Goal: Navigation & Orientation: Go to known website

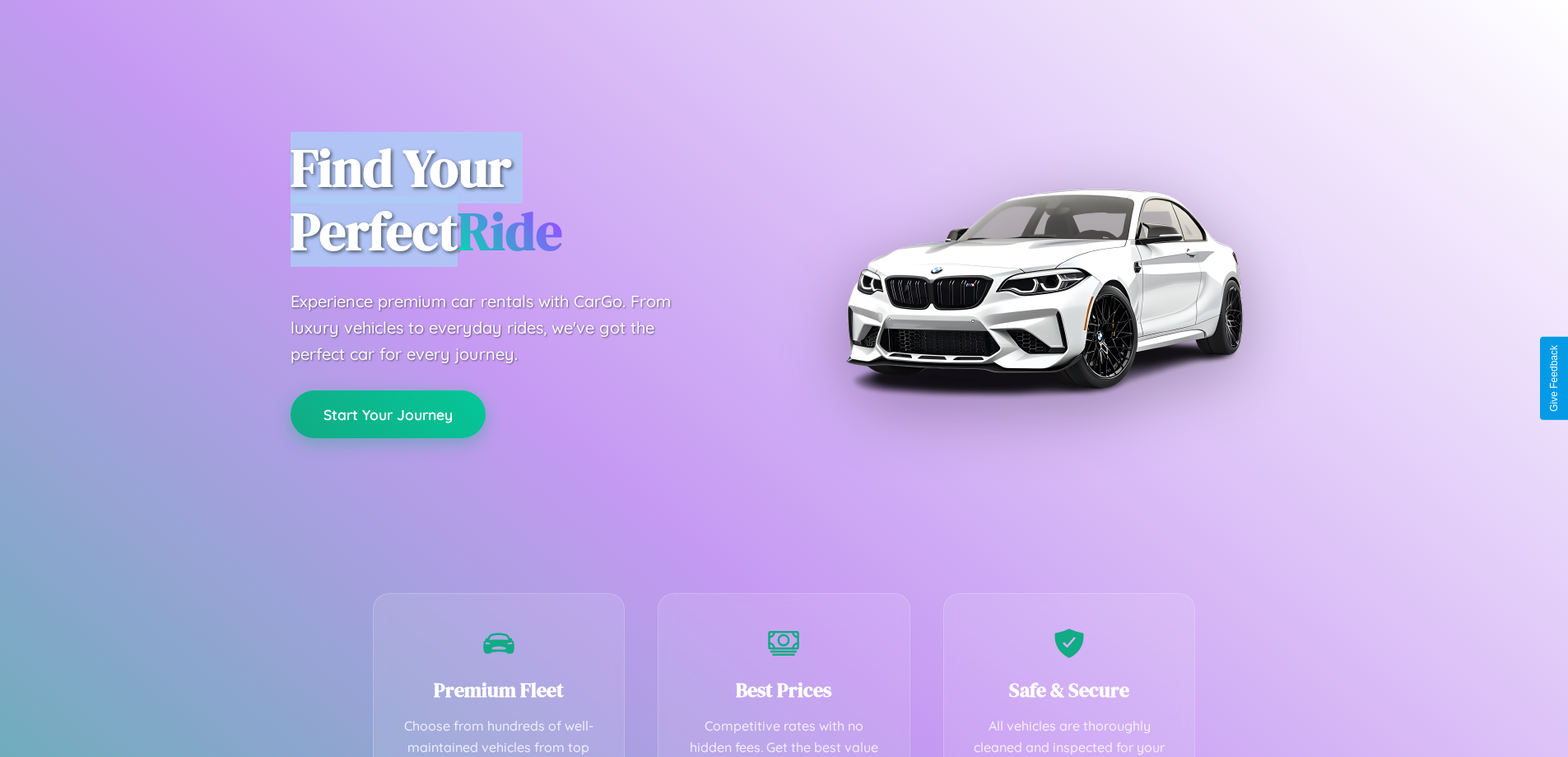
click at [388, 415] on button "Start Your Journey" at bounding box center [388, 415] width 195 height 47
click at [388, 414] on button "Start Your Journey" at bounding box center [388, 415] width 195 height 47
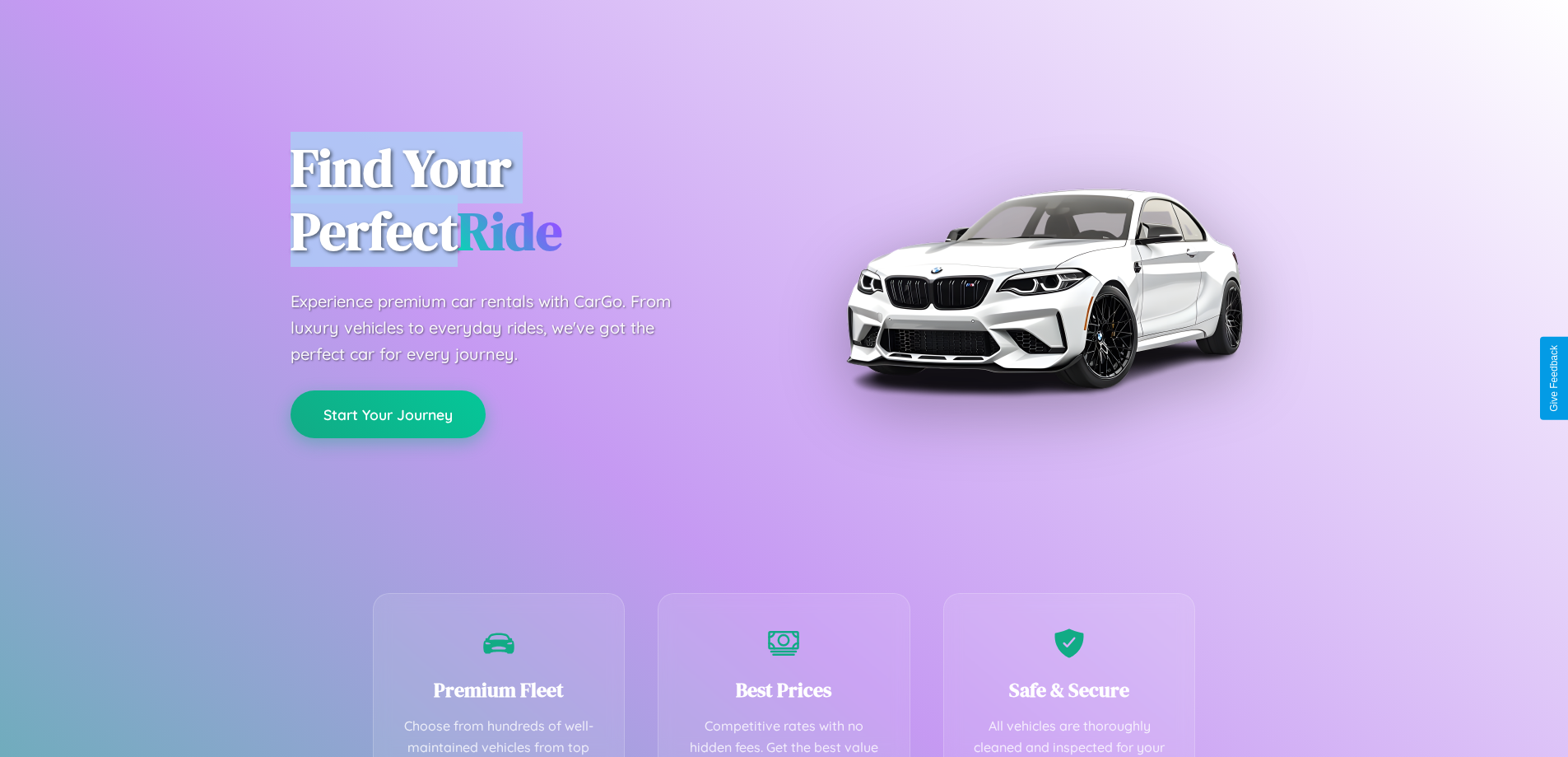
click at [388, 414] on button "Start Your Journey" at bounding box center [388, 415] width 195 height 47
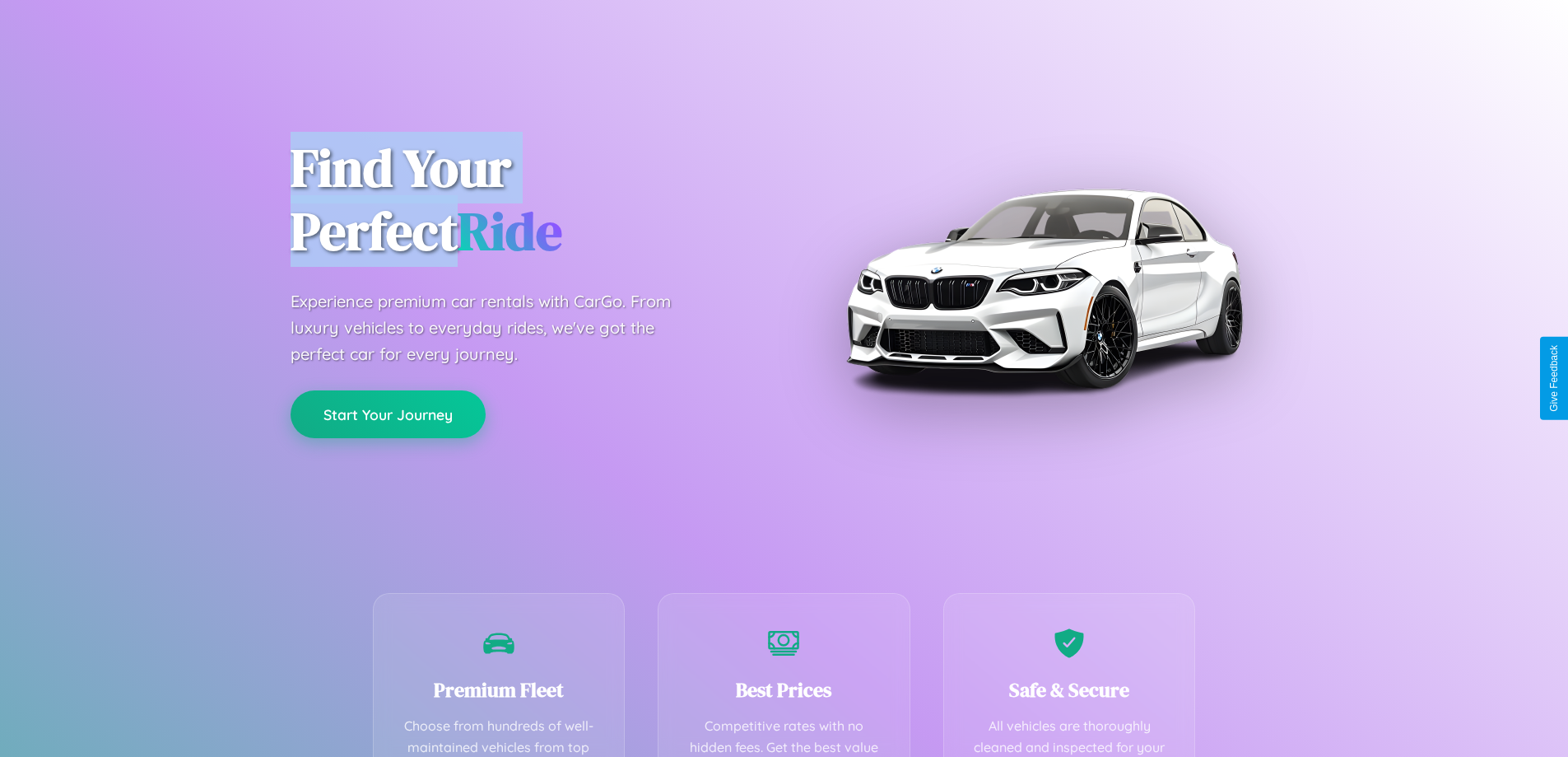
click at [388, 414] on button "Start Your Journey" at bounding box center [388, 415] width 195 height 47
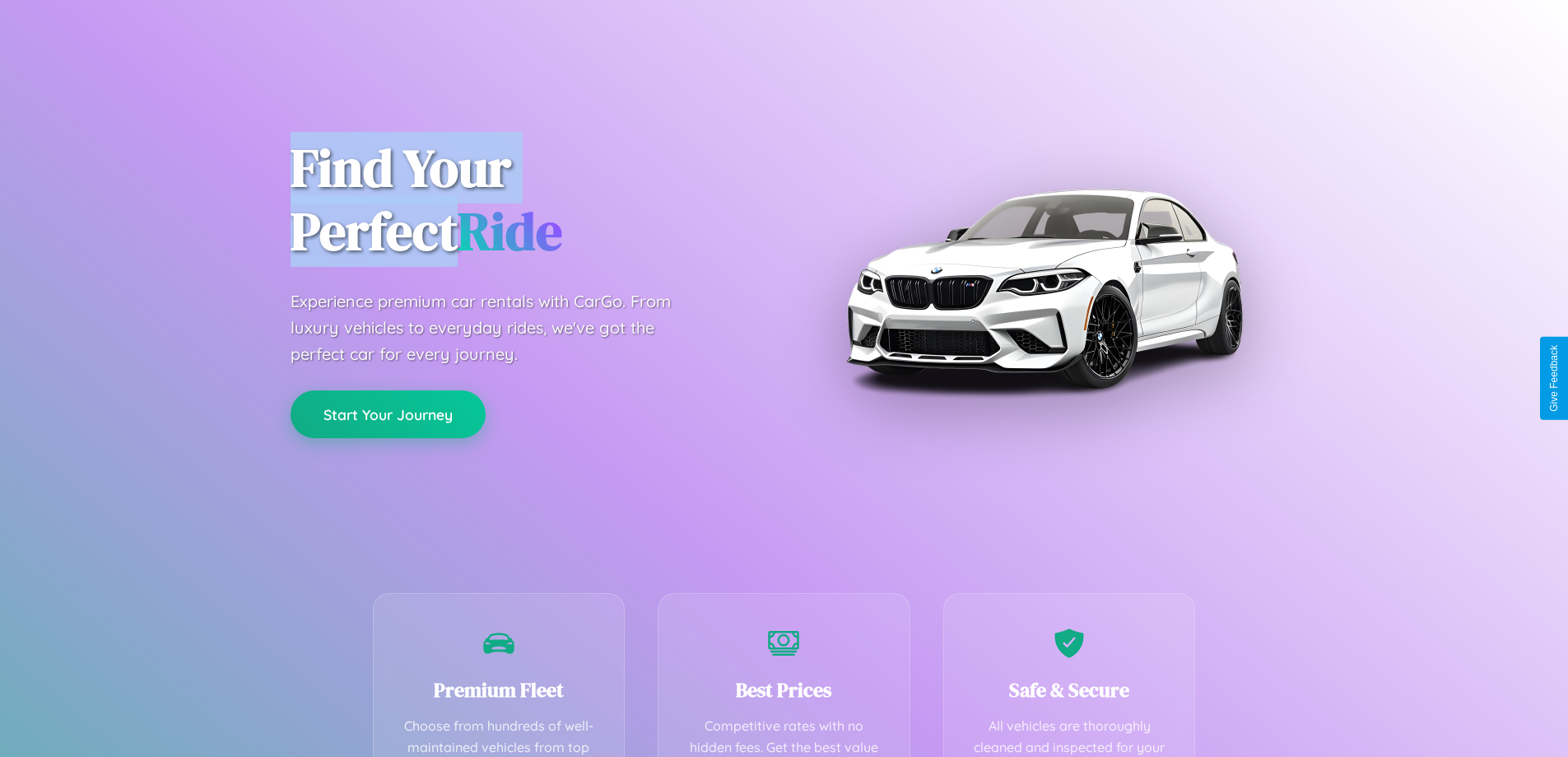
click at [388, 414] on button "Start Your Journey" at bounding box center [388, 415] width 195 height 47
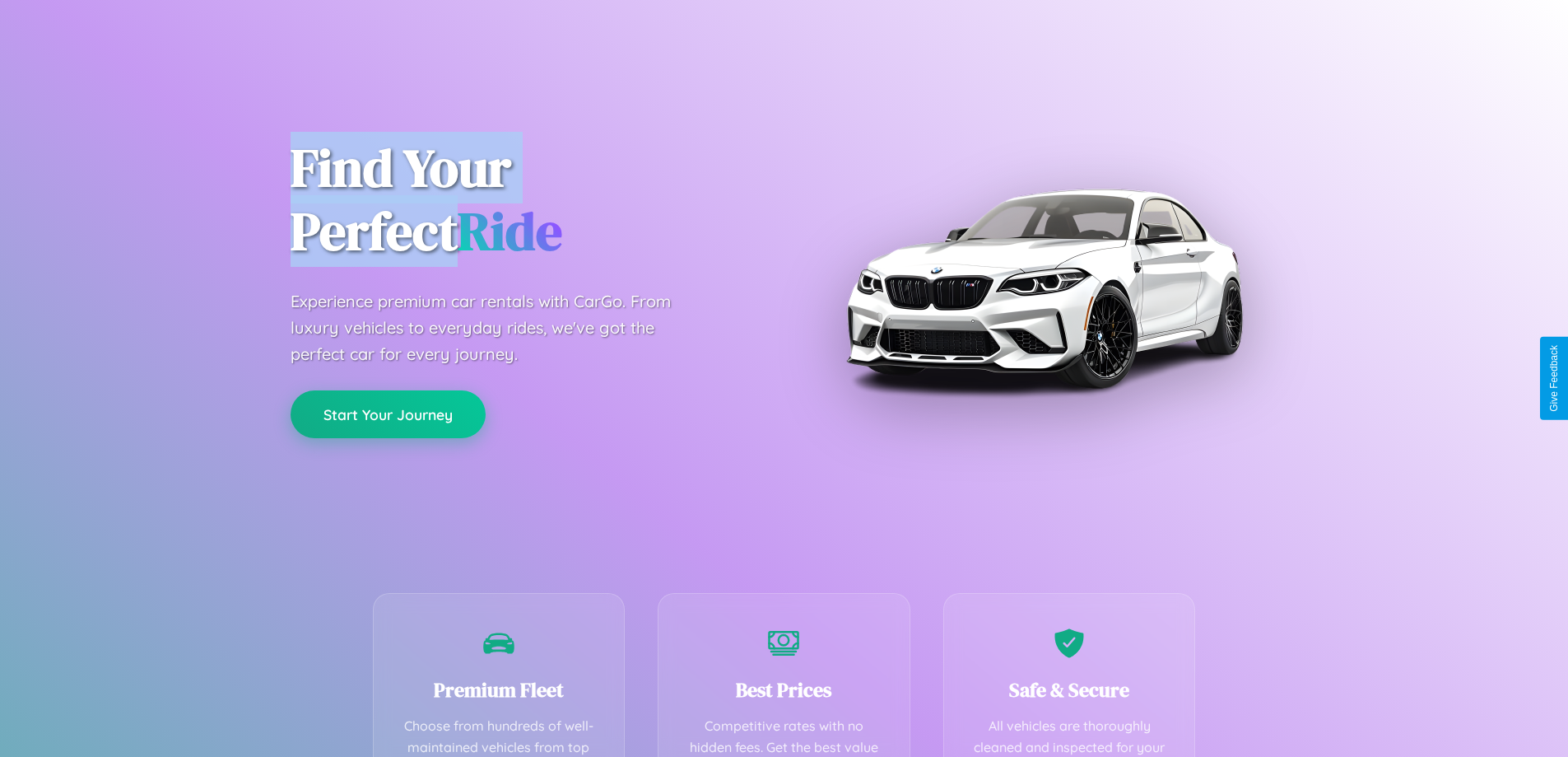
click at [388, 414] on button "Start Your Journey" at bounding box center [388, 415] width 195 height 47
